Goal: Information Seeking & Learning: Learn about a topic

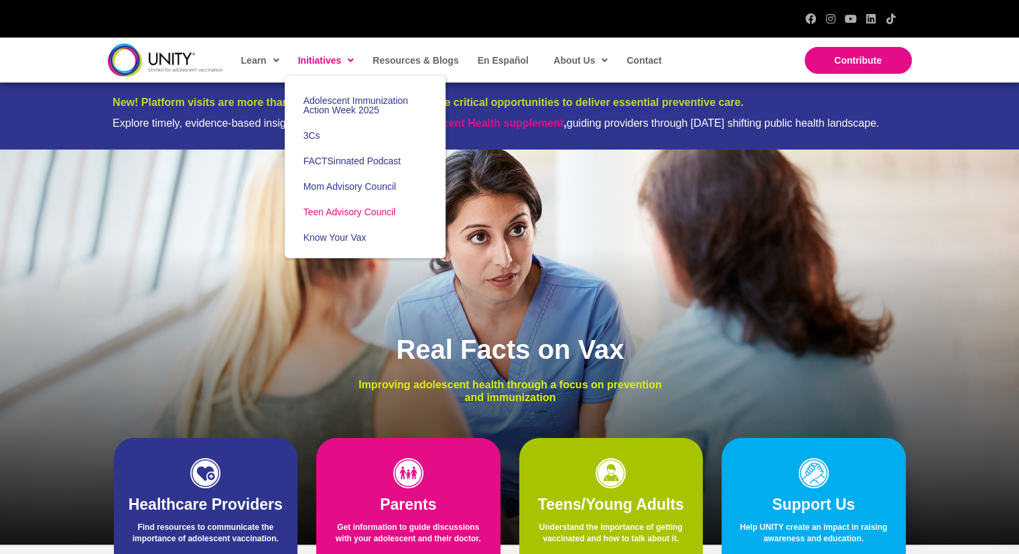
scroll to position [134, 0]
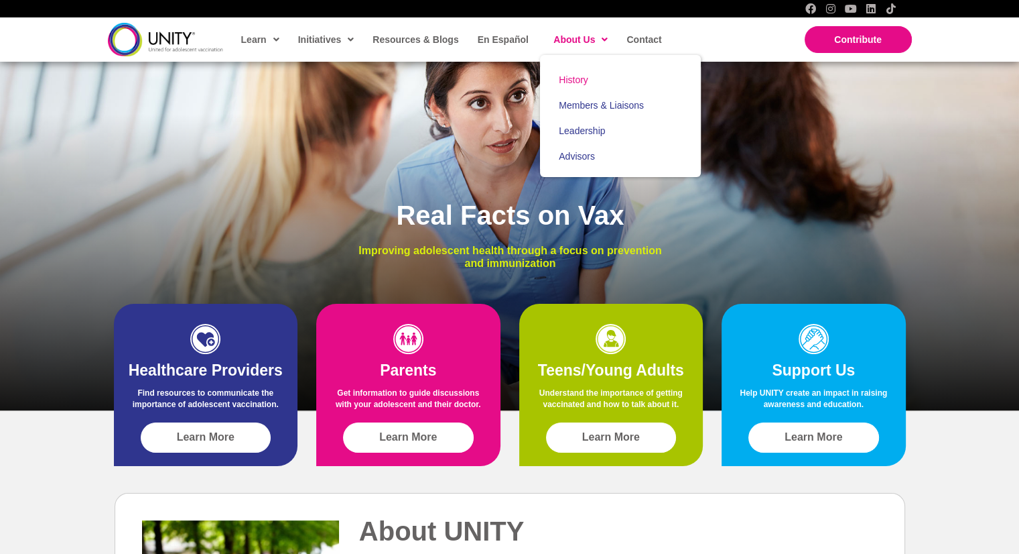
click at [570, 76] on span "History" at bounding box center [573, 79] width 29 height 11
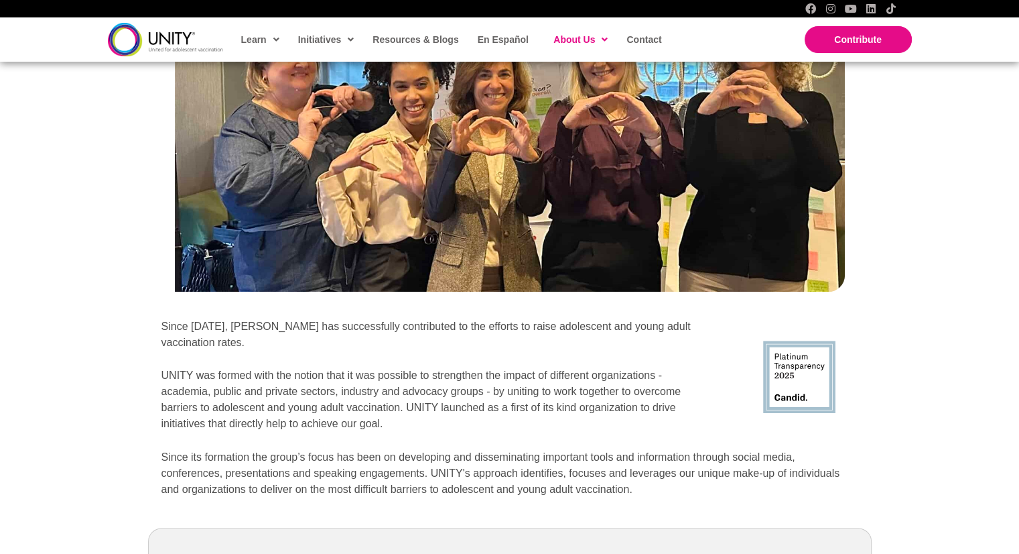
scroll to position [1459, 0]
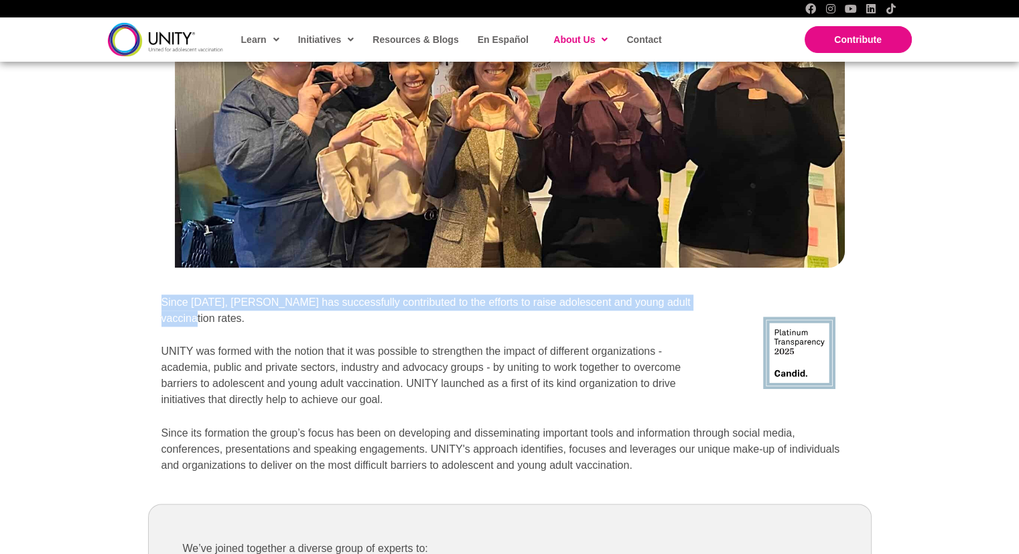
drag, startPoint x: 707, startPoint y: 301, endPoint x: 155, endPoint y: 286, distance: 552.5
click at [155, 286] on div "Since 2014, UNITY has successfully contributed to the efforts to raise adolesce…" at bounding box center [437, 353] width 579 height 144
copy p "Since 2014, UNITY has successfully contributed to the efforts to raise adolesce…"
